Goal: Task Accomplishment & Management: Manage account settings

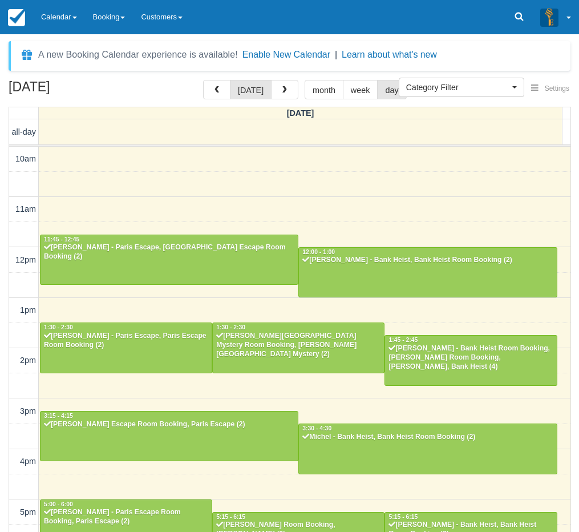
select select
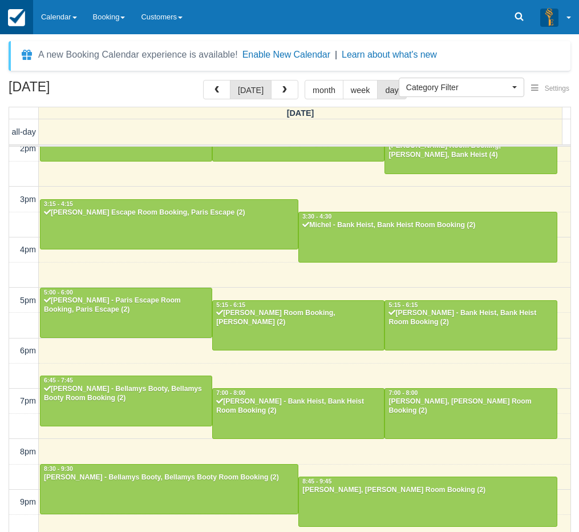
click at [30, 17] on link at bounding box center [16, 17] width 33 height 34
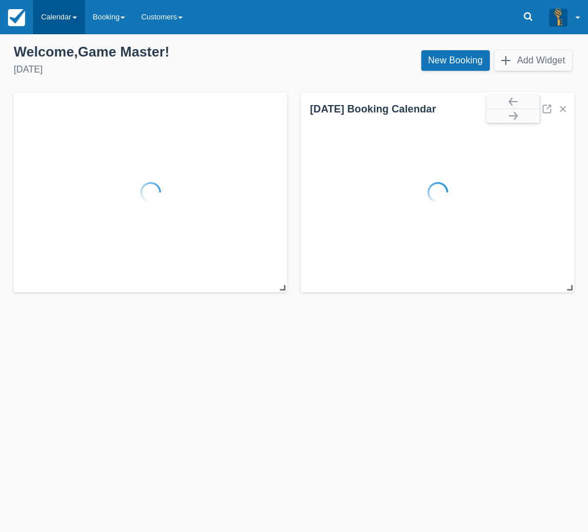
click at [57, 20] on link "Calendar" at bounding box center [59, 17] width 52 height 34
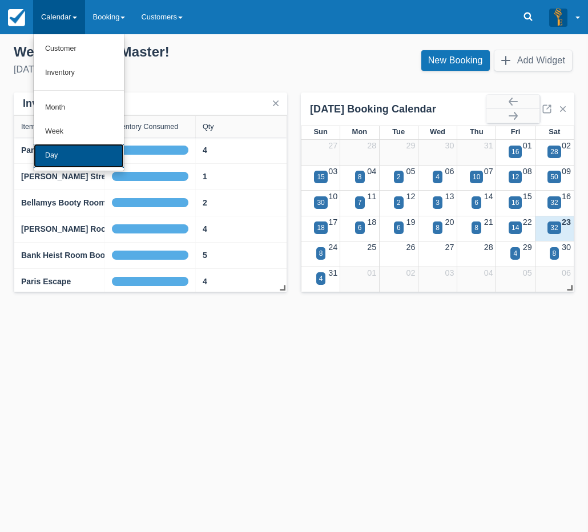
click at [67, 151] on link "Day" at bounding box center [79, 156] width 90 height 24
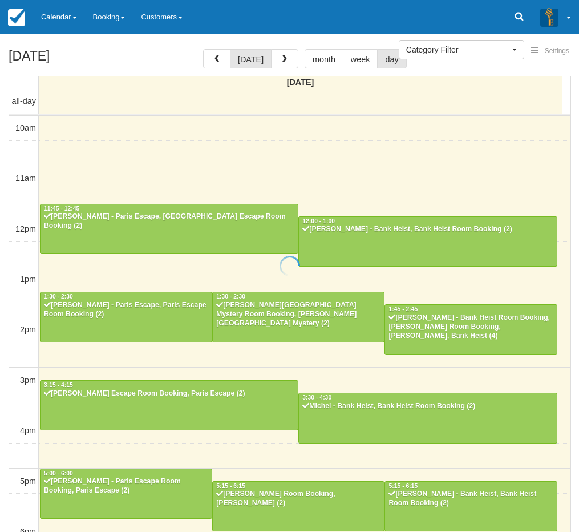
select select
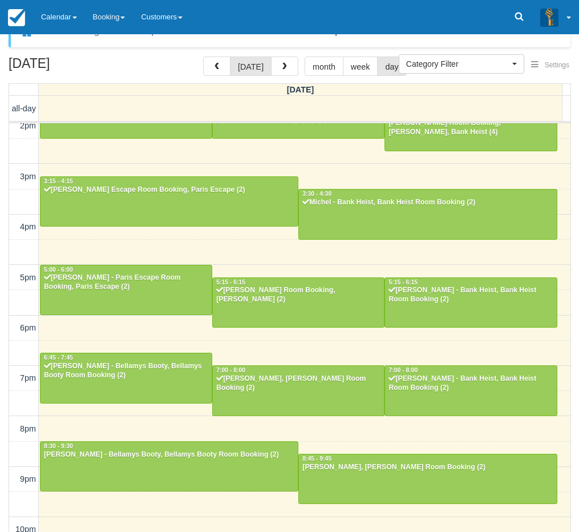
scroll to position [37, 0]
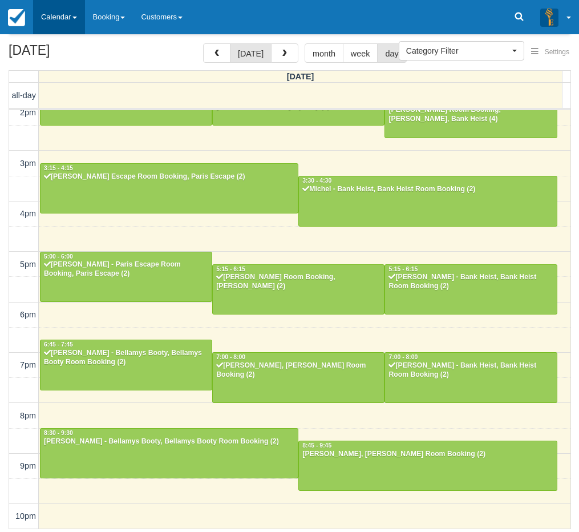
click at [50, 6] on link "Calendar" at bounding box center [59, 17] width 52 height 34
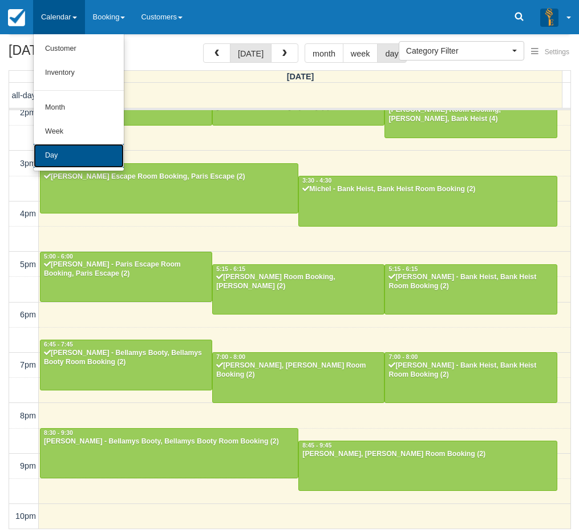
click at [57, 148] on link "Day" at bounding box center [79, 156] width 90 height 24
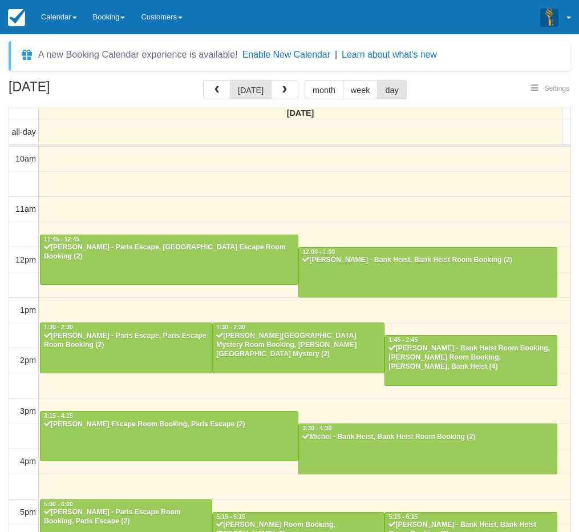
select select
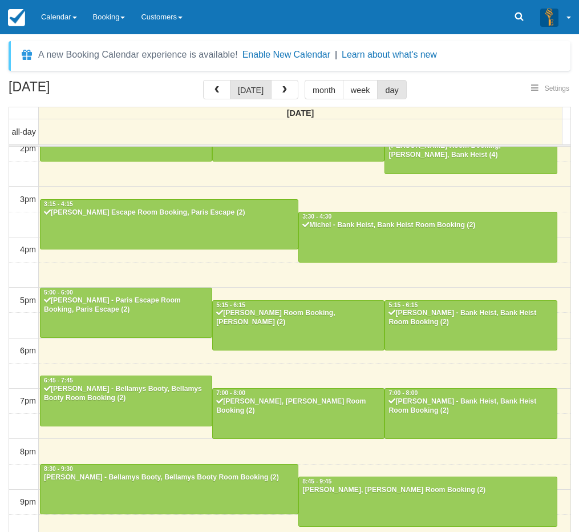
scroll to position [211, 0]
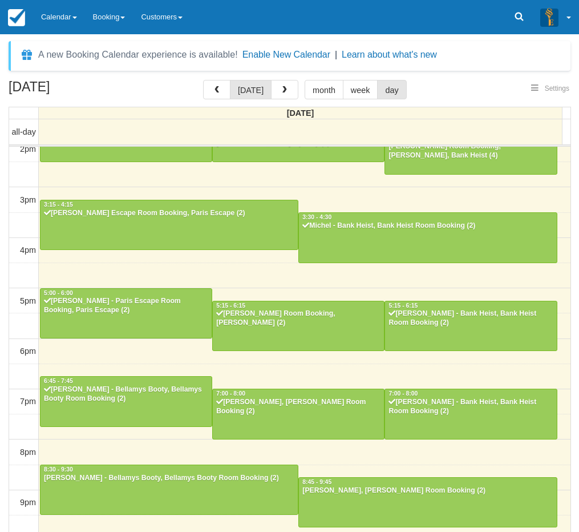
select select
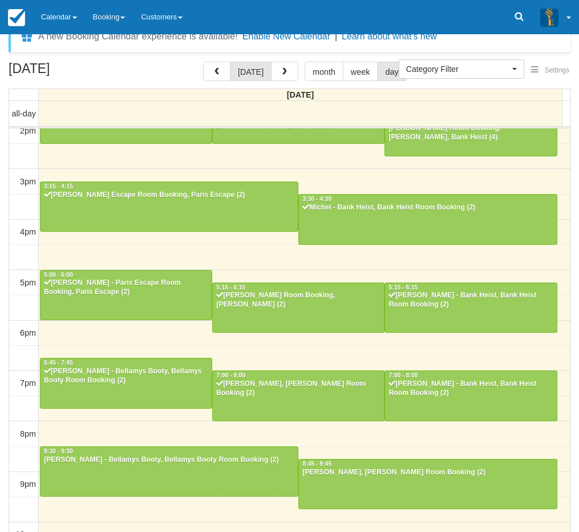
scroll to position [37, 0]
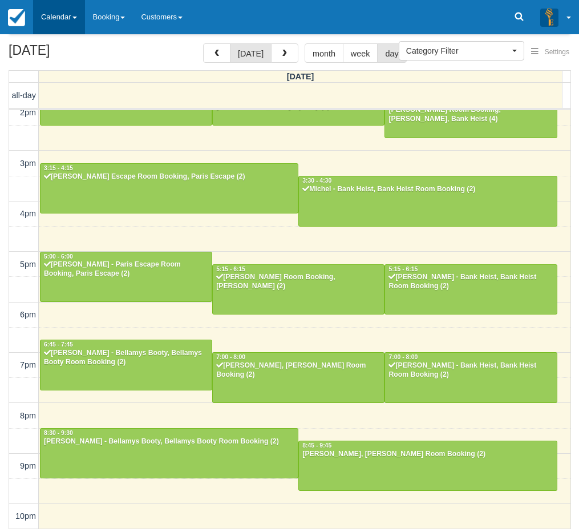
click at [62, 26] on link "Calendar" at bounding box center [59, 17] width 52 height 34
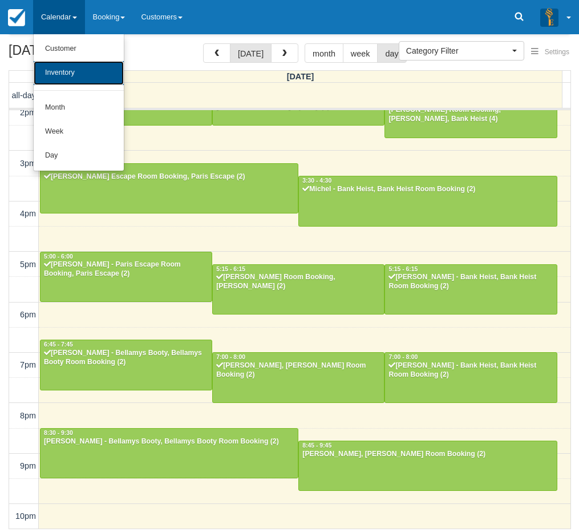
click at [74, 65] on link "Inventory" at bounding box center [79, 73] width 90 height 24
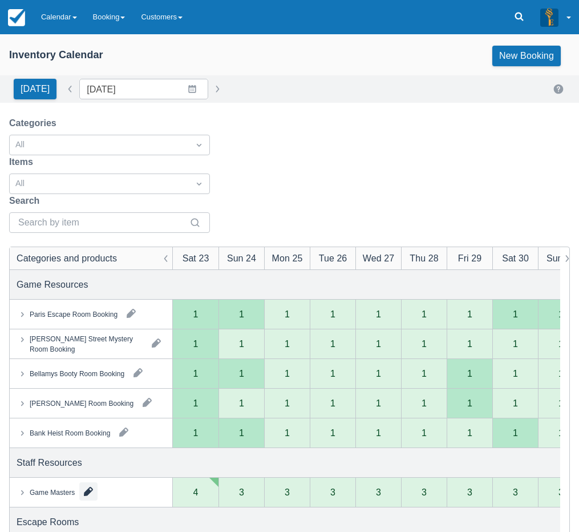
click at [94, 482] on button "button" at bounding box center [88, 491] width 18 height 18
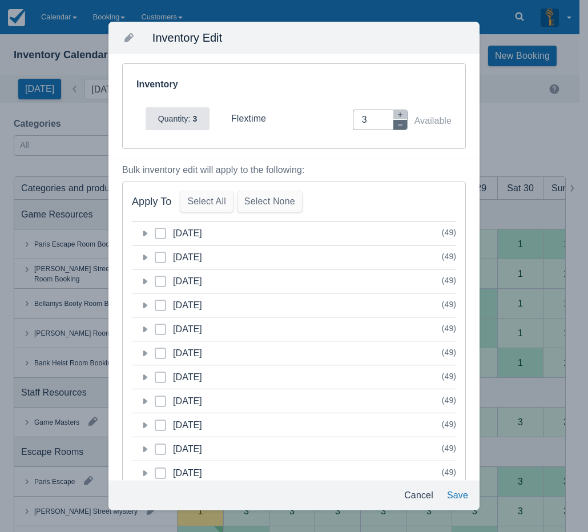
click at [398, 125] on icon "button" at bounding box center [400, 124] width 5 height 1
type input "2"
click at [146, 233] on icon at bounding box center [145, 234] width 5 height 6
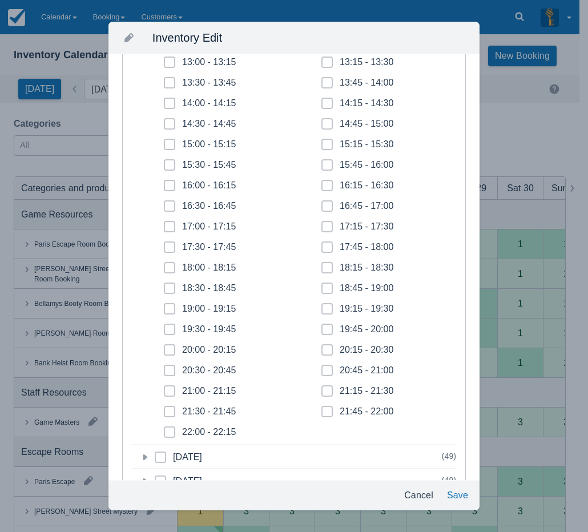
scroll to position [343, 0]
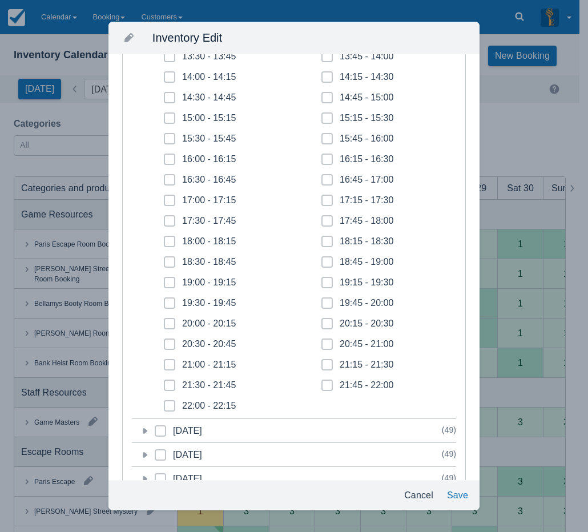
click at [168, 349] on span at bounding box center [169, 349] width 11 height 21
click at [164, 341] on input "20:30 - 20:45" at bounding box center [164, 341] width 1 height 1
checkbox input "true"
click at [170, 362] on span at bounding box center [169, 369] width 11 height 21
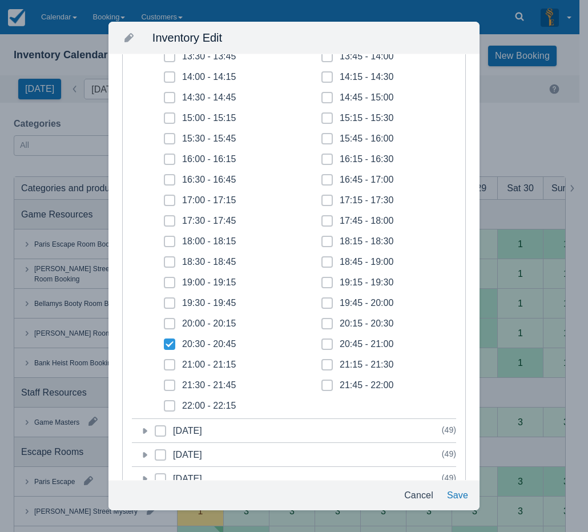
click at [164, 362] on input "21:00 - 21:15" at bounding box center [164, 361] width 1 height 1
checkbox input "true"
click at [171, 383] on span at bounding box center [169, 390] width 11 height 21
click at [164, 383] on input "21:30 - 21:45" at bounding box center [164, 382] width 1 height 1
checkbox input "true"
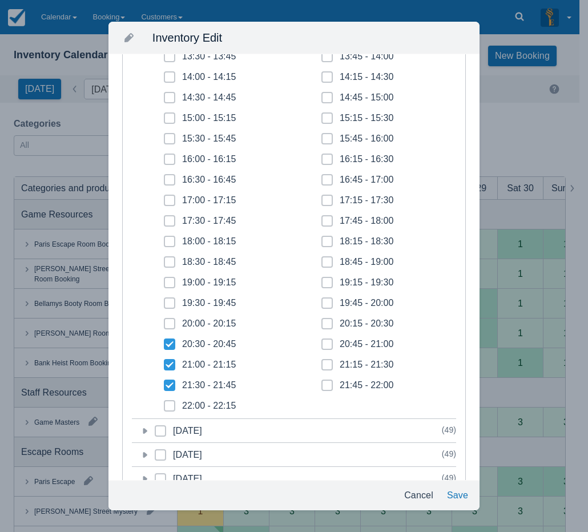
click at [170, 404] on icon at bounding box center [169, 406] width 5 height 5
click at [164, 403] on input "22:00 - 22:15" at bounding box center [164, 402] width 1 height 1
checkbox input "true"
click at [322, 388] on span at bounding box center [326, 390] width 11 height 21
click at [322, 383] on input "21:45 - 22:00" at bounding box center [321, 382] width 1 height 1
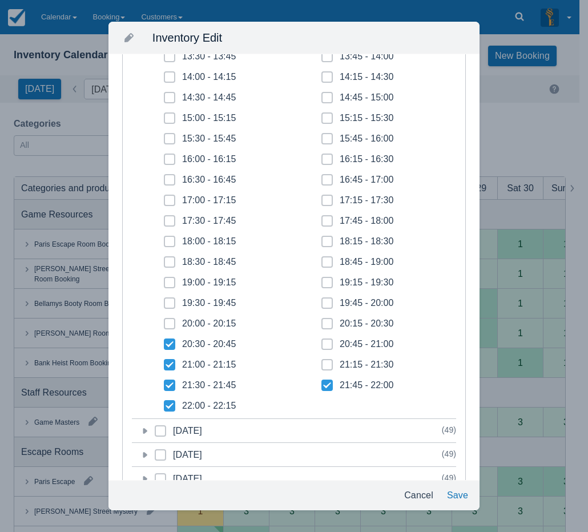
checkbox input "true"
drag, startPoint x: 325, startPoint y: 365, endPoint x: 323, endPoint y: 354, distance: 11.5
click at [325, 365] on icon at bounding box center [327, 365] width 5 height 5
click at [322, 362] on input "21:15 - 21:30" at bounding box center [321, 361] width 1 height 1
checkbox input "true"
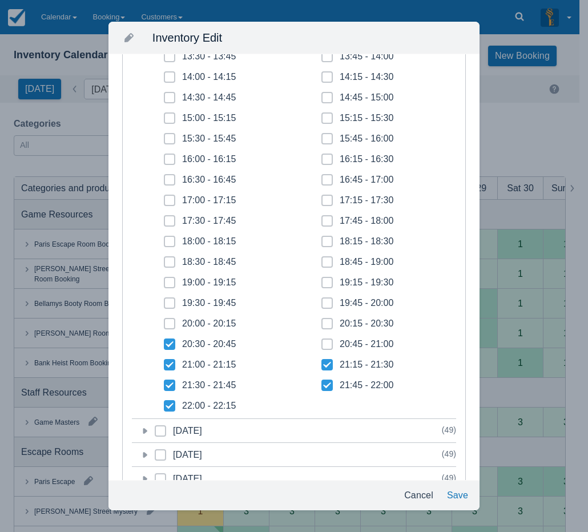
click at [325, 343] on icon at bounding box center [327, 344] width 5 height 5
click at [322, 341] on input "20:45 - 21:00" at bounding box center [321, 341] width 1 height 1
checkbox input "true"
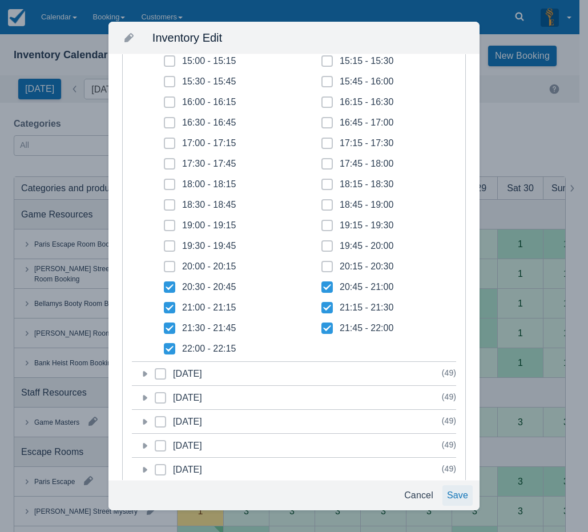
click at [455, 492] on button "Save" at bounding box center [457, 495] width 30 height 21
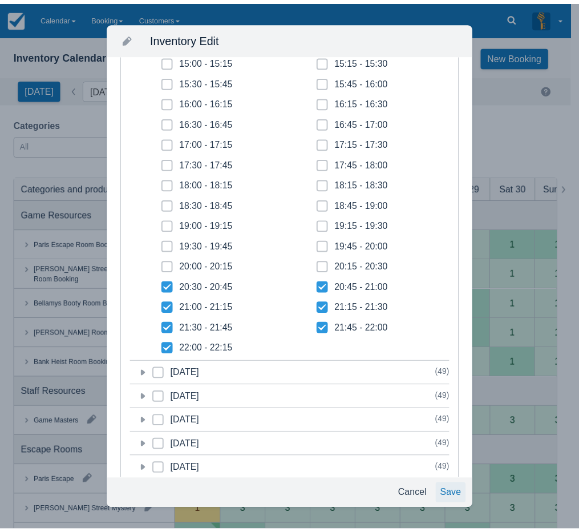
scroll to position [314, 0]
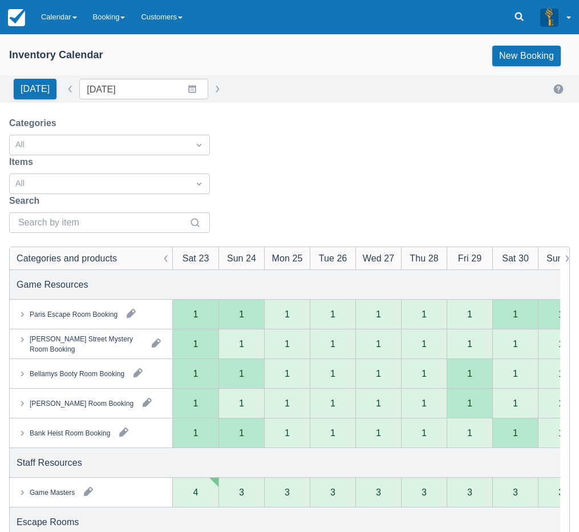
drag, startPoint x: 6, startPoint y: 370, endPoint x: 19, endPoint y: 348, distance: 25.7
click at [47, 17] on link "Calendar" at bounding box center [59, 17] width 52 height 34
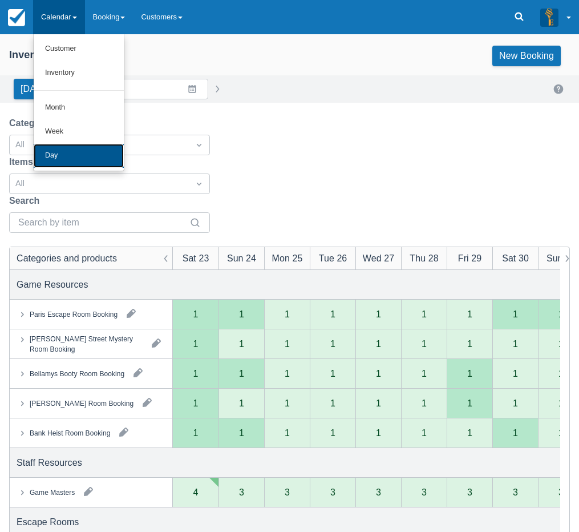
click at [54, 146] on link "Day" at bounding box center [79, 156] width 90 height 24
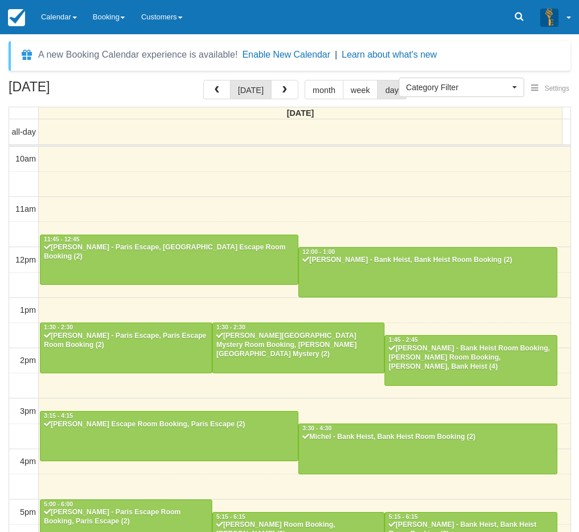
select select
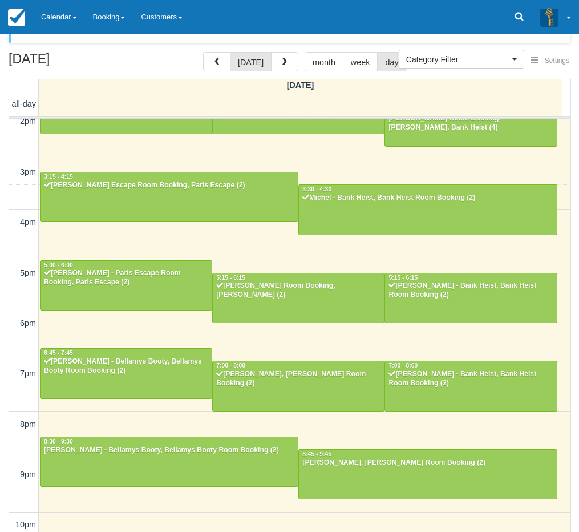
scroll to position [37, 0]
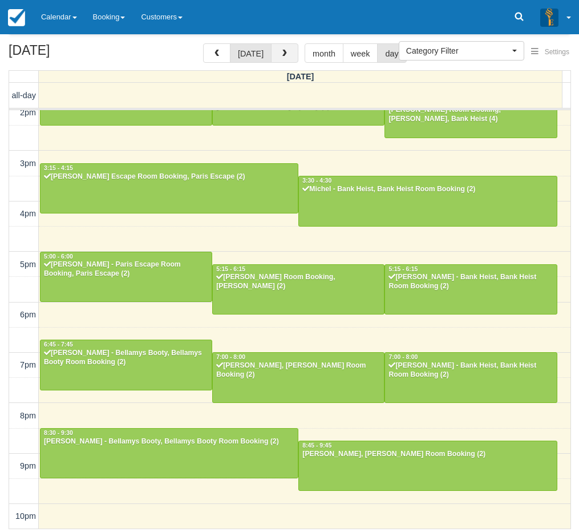
click at [279, 62] on button "button" at bounding box center [284, 52] width 27 height 19
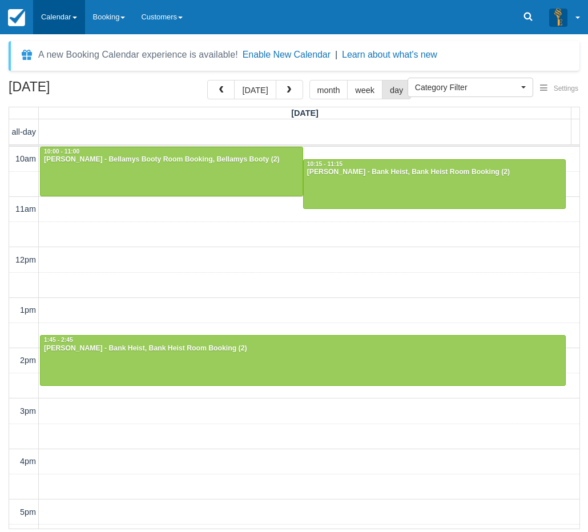
click at [69, 27] on link "Calendar" at bounding box center [59, 17] width 52 height 34
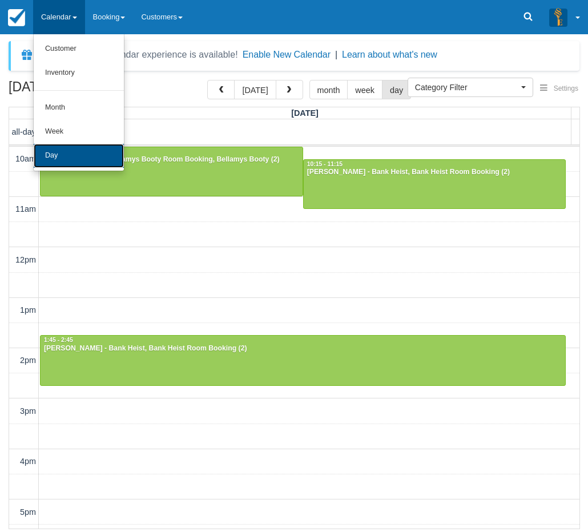
click at [47, 148] on link "Day" at bounding box center [79, 156] width 90 height 24
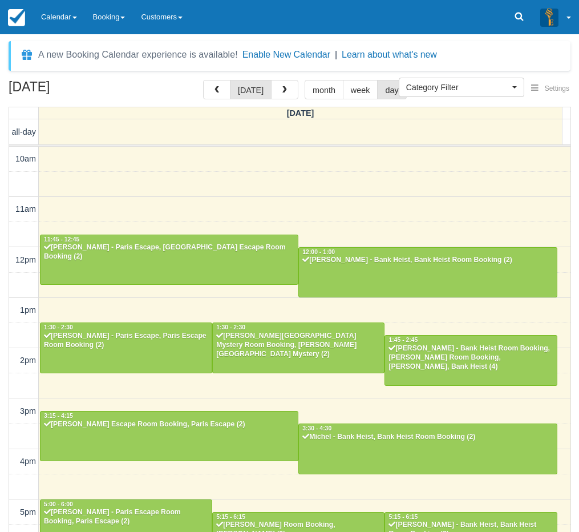
select select
